Goal: Go to known website: Access a specific website the user already knows

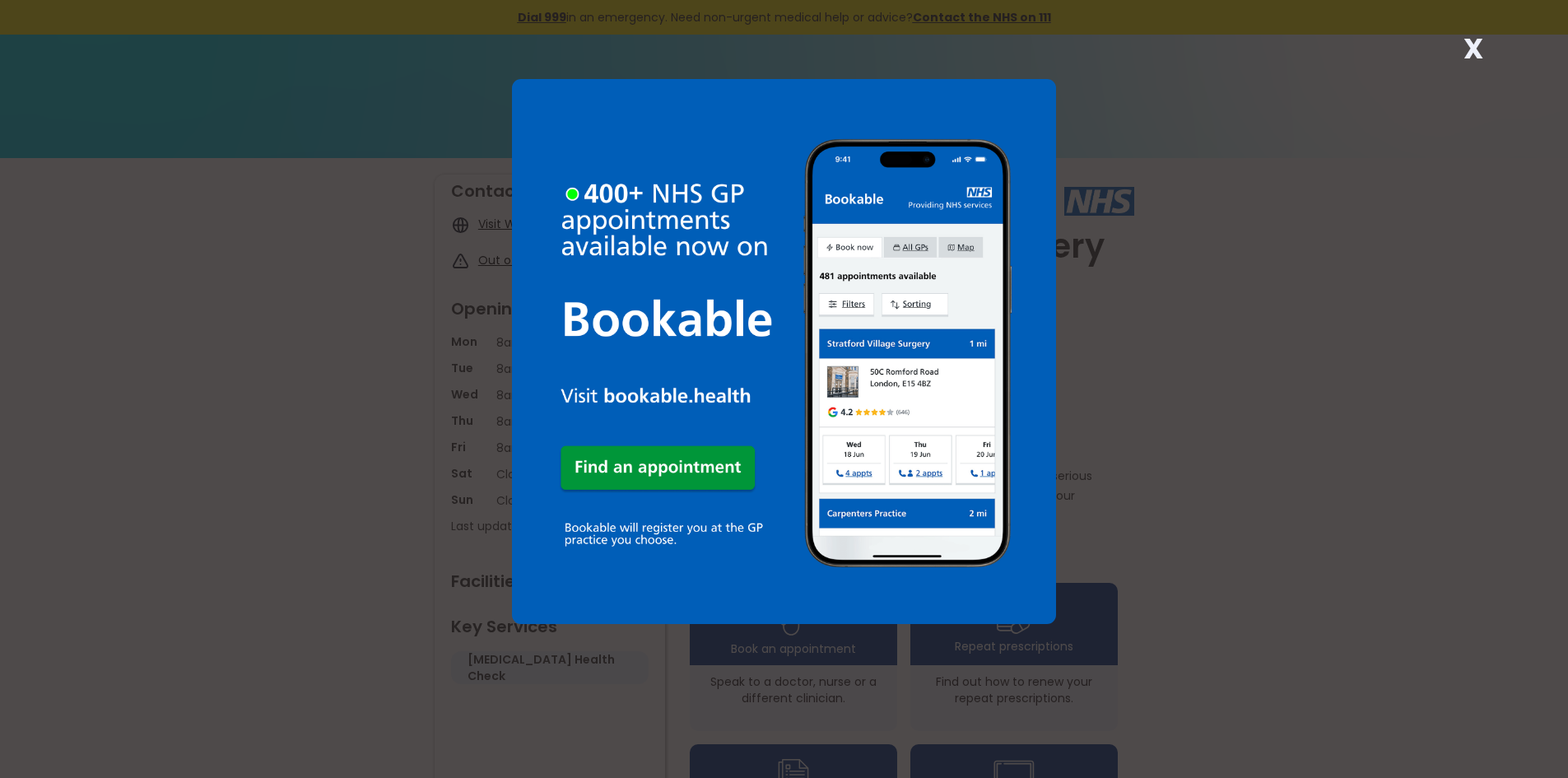
click at [1473, 46] on strong "X" at bounding box center [1473, 48] width 20 height 39
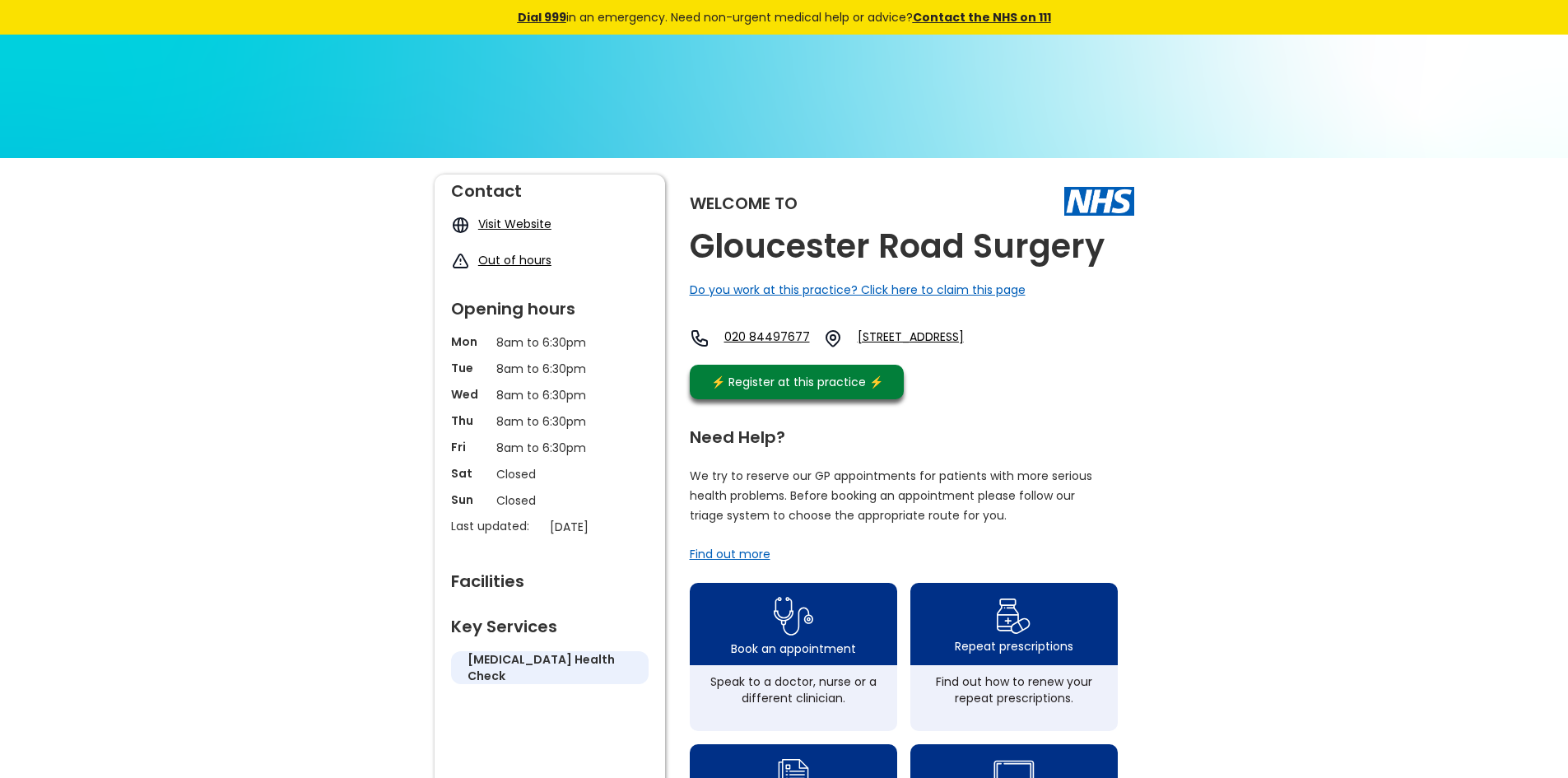
click at [523, 223] on link "Visit Website" at bounding box center [514, 223] width 73 height 17
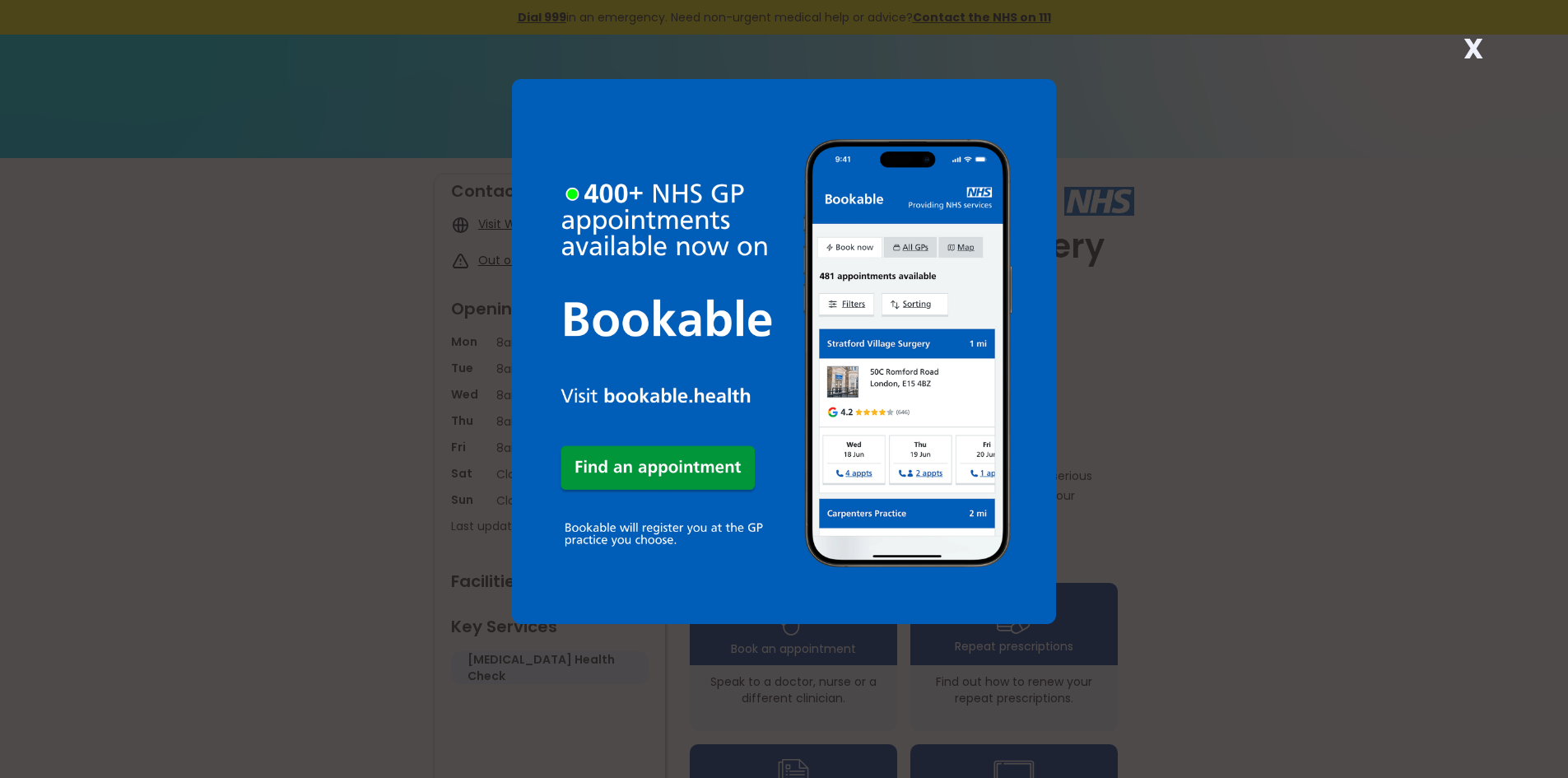
click at [1478, 44] on strong "X" at bounding box center [1473, 48] width 20 height 39
